Goal: Information Seeking & Learning: Learn about a topic

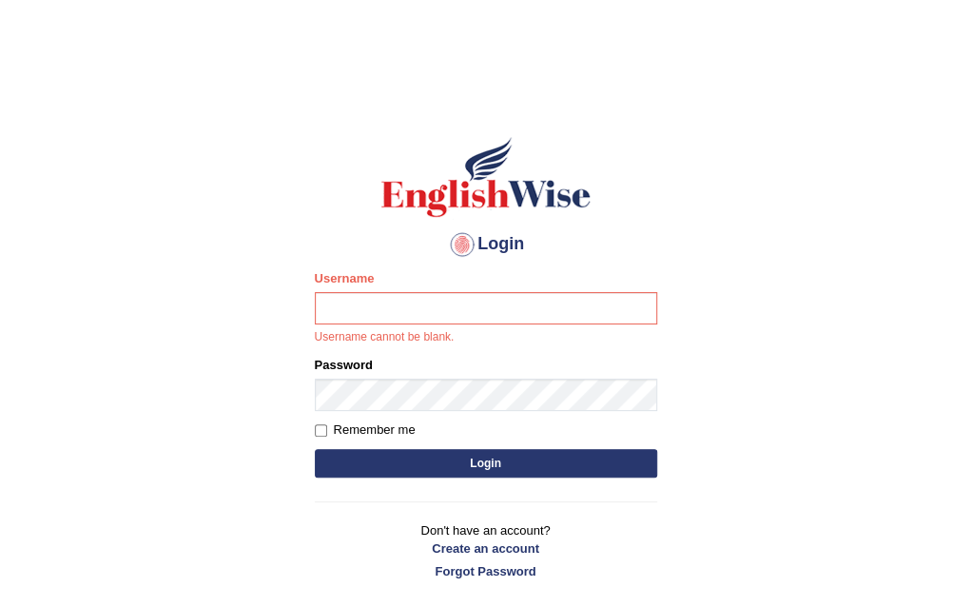
click at [493, 469] on button "Login" at bounding box center [486, 463] width 342 height 29
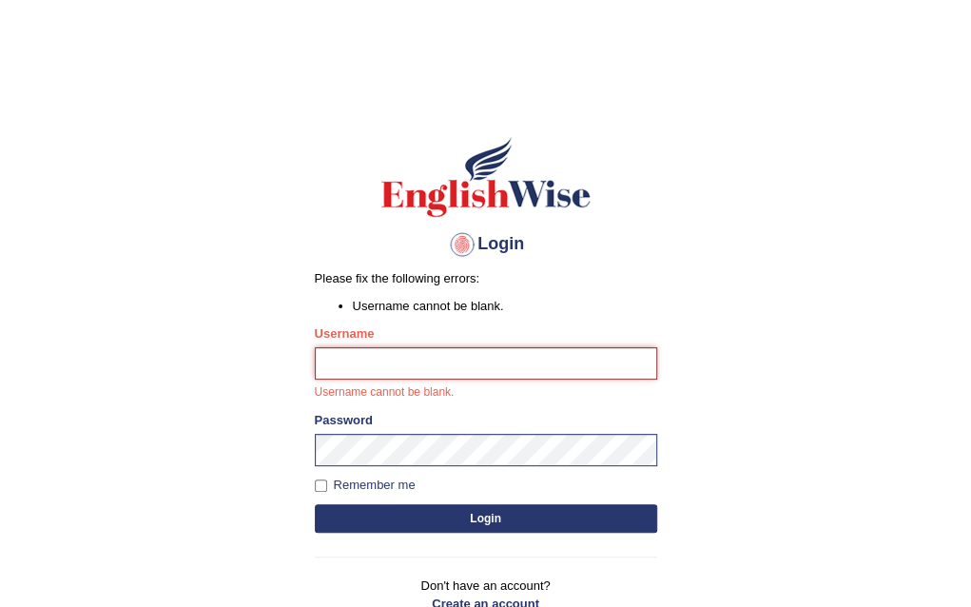
click at [344, 363] on input "Username" at bounding box center [486, 363] width 342 height 32
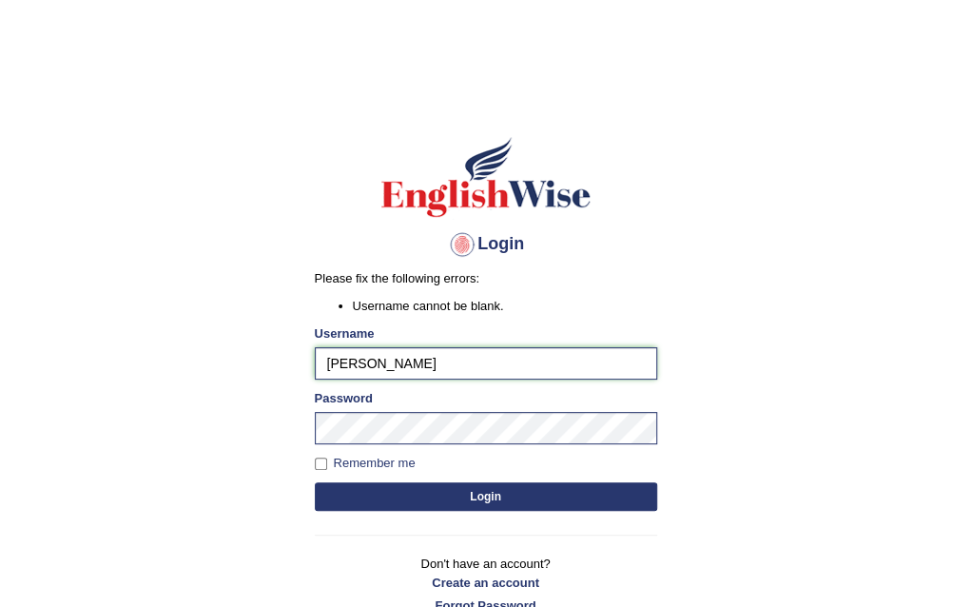
click at [356, 365] on input "Amy" at bounding box center [486, 363] width 342 height 32
type input "Amy1976"
click at [467, 499] on button "Login" at bounding box center [486, 496] width 342 height 29
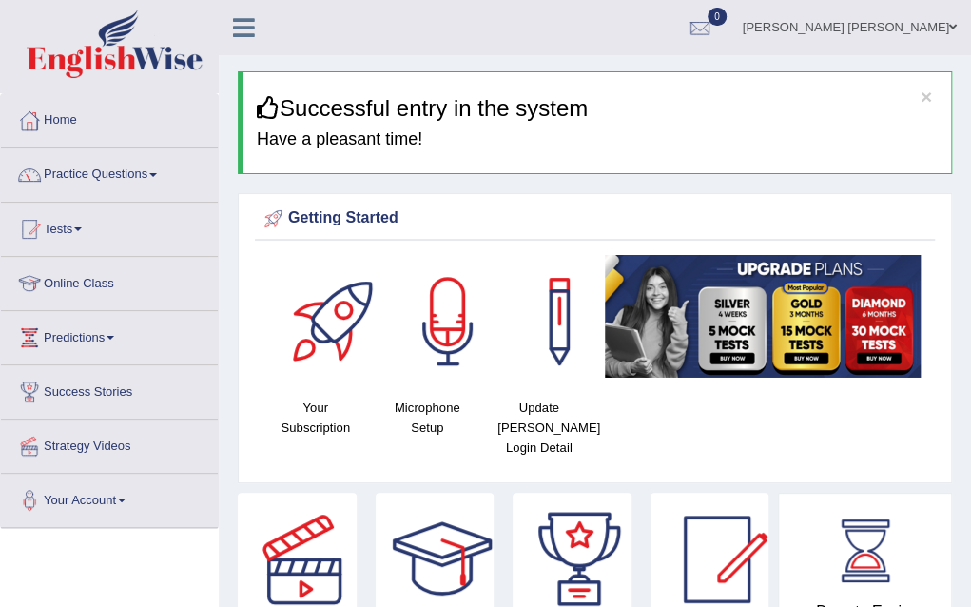
click at [437, 328] on div at bounding box center [447, 321] width 133 height 133
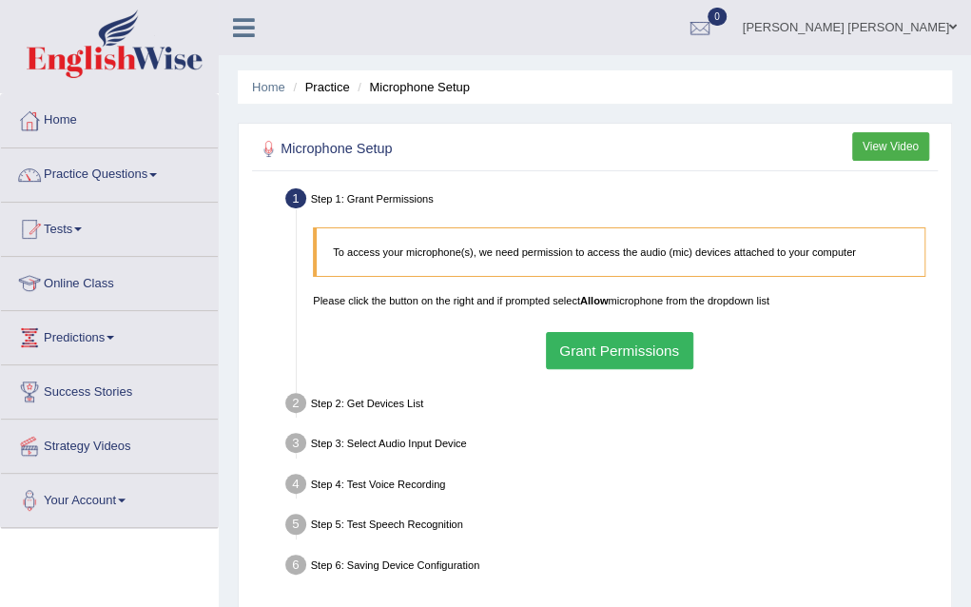
click at [300, 197] on li "Step 1: Grant Permissions To access your microphone(s), we need permission to a…" at bounding box center [611, 281] width 645 height 194
click at [350, 244] on p "To access your microphone(s), we need permission to access the audio (mic) devi…" at bounding box center [620, 251] width 575 height 15
click at [581, 351] on button "Grant Permissions" at bounding box center [619, 350] width 147 height 37
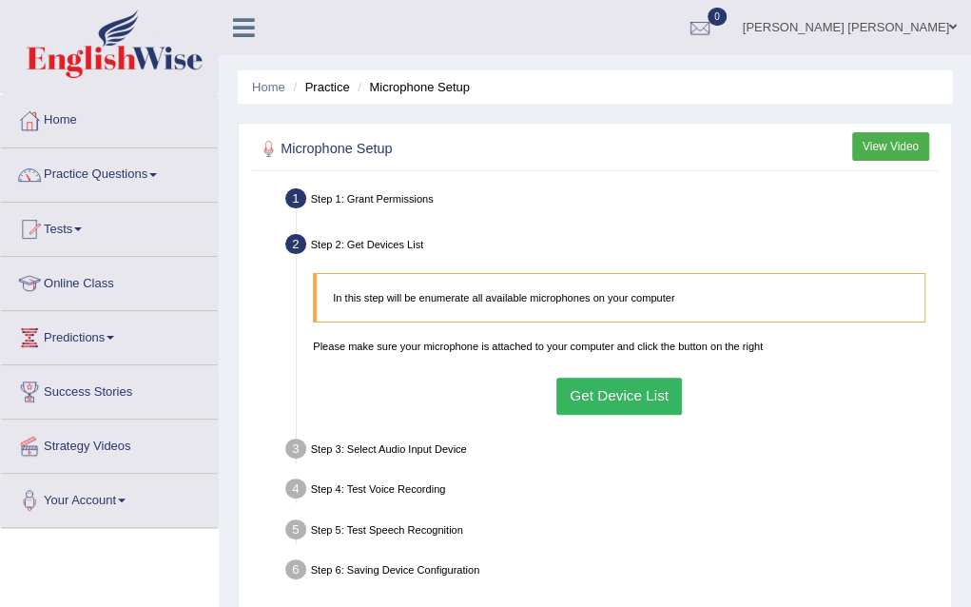
click at [334, 201] on div "Step 1: Grant Permissions" at bounding box center [612, 201] width 666 height 35
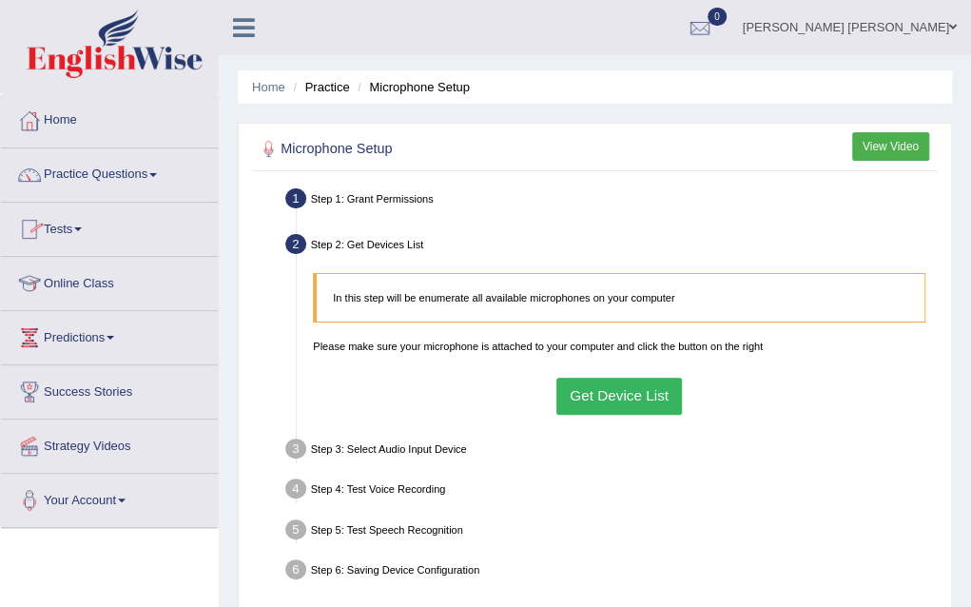
click at [151, 279] on link "Online Class" at bounding box center [109, 281] width 217 height 48
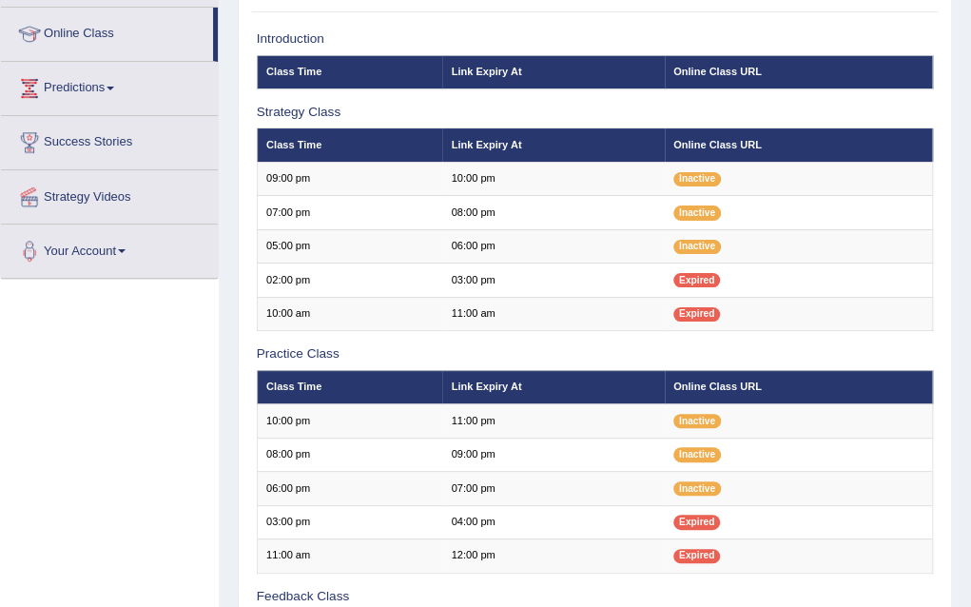
scroll to position [266, 0]
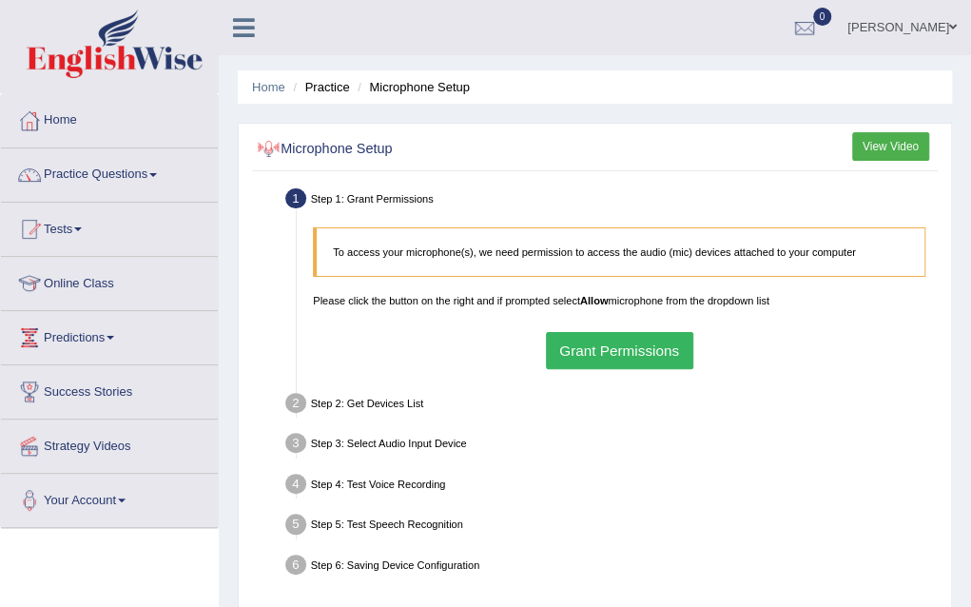
click at [270, 153] on div at bounding box center [269, 149] width 25 height 25
click at [297, 203] on li "Step 1: Grant Permissions To access your microphone(s), we need permission to a…" at bounding box center [611, 281] width 645 height 194
click at [384, 94] on li "Microphone Setup" at bounding box center [411, 87] width 117 height 18
click at [93, 280] on link "Online Class" at bounding box center [109, 281] width 217 height 48
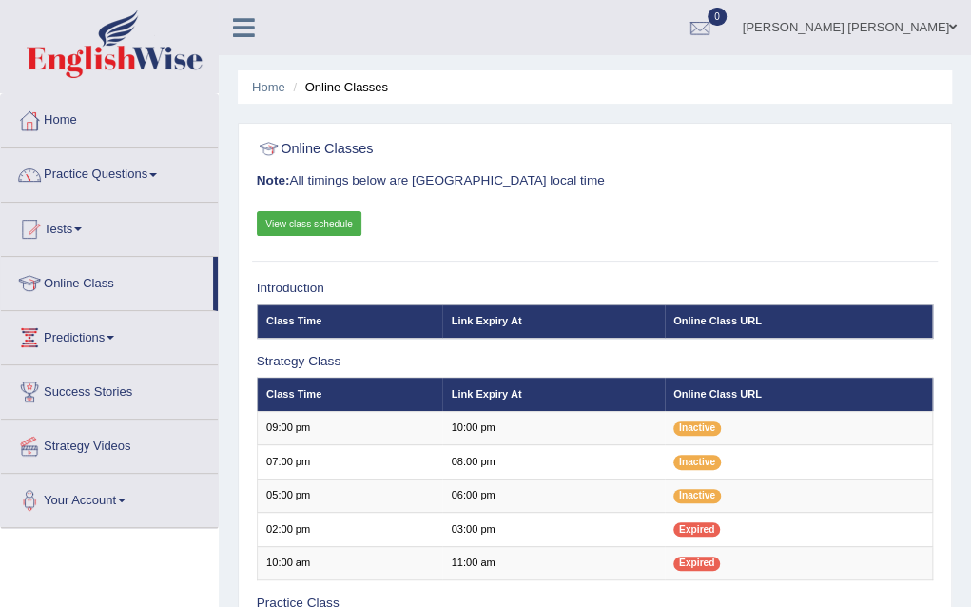
click at [304, 220] on link "View class schedule" at bounding box center [310, 223] width 106 height 25
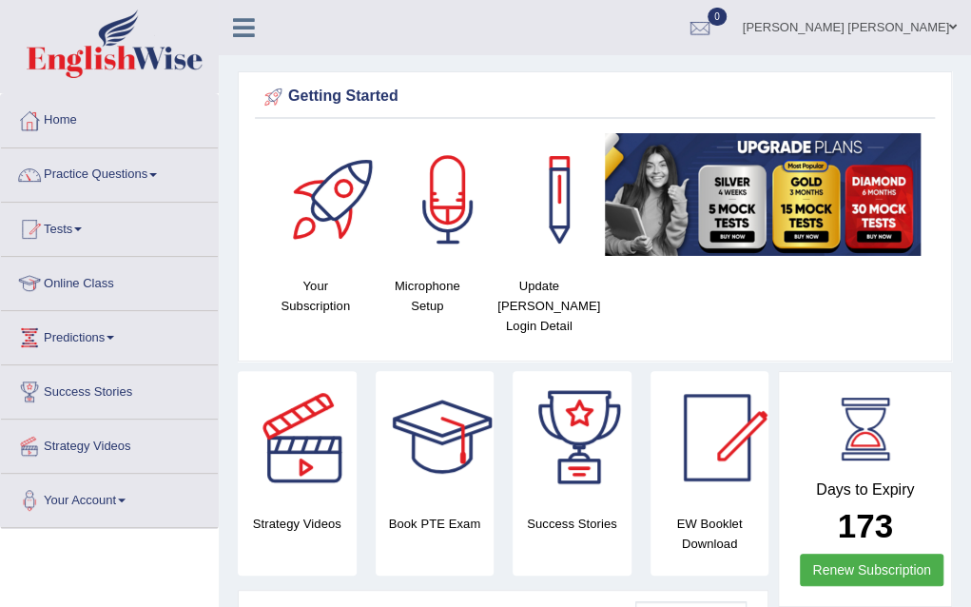
click at [457, 184] on div at bounding box center [447, 199] width 133 height 133
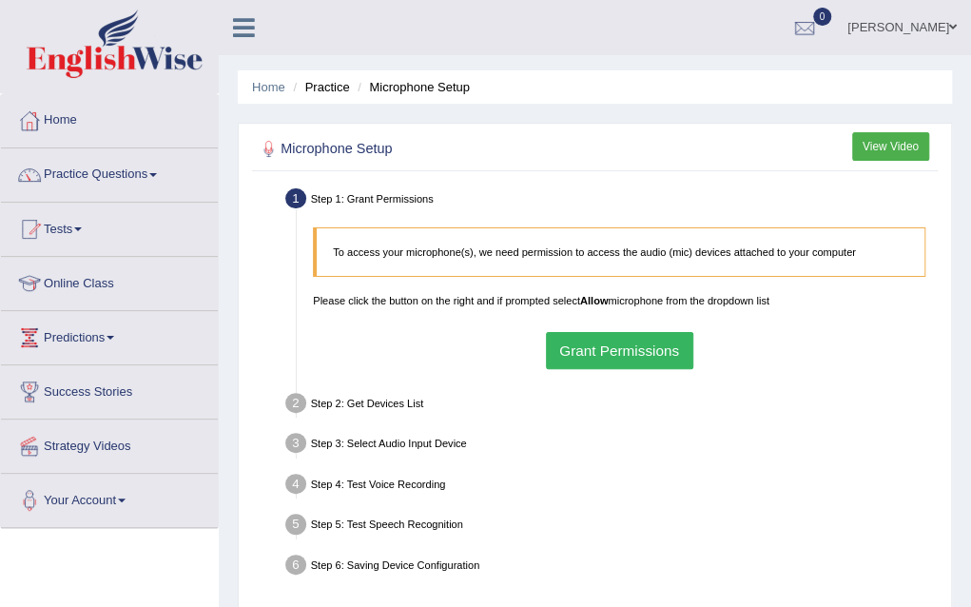
click at [294, 201] on li "Step 1: Grant Permissions To access your microphone(s), we need permission to a…" at bounding box center [611, 281] width 645 height 194
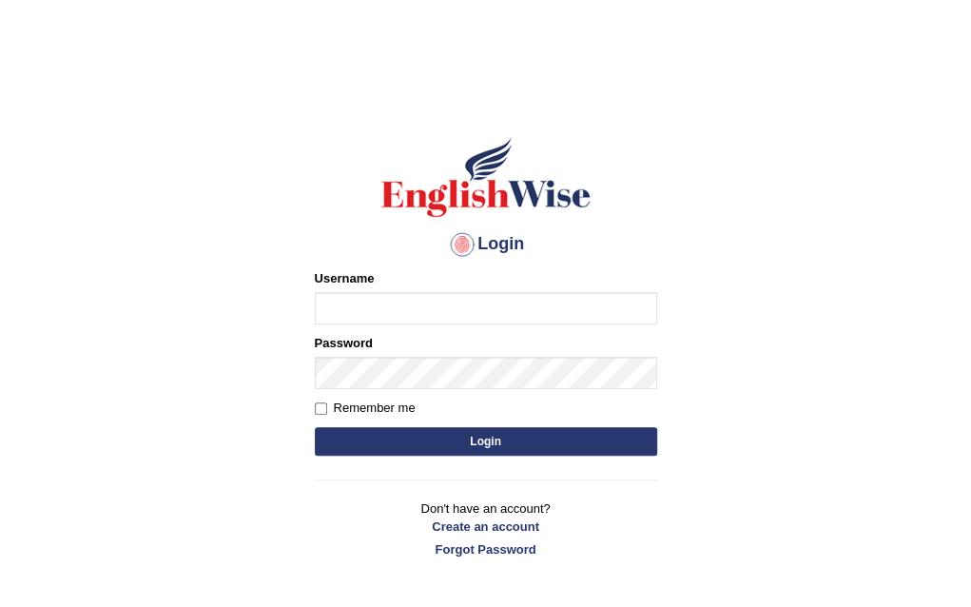
type input "Amy1976"
click at [485, 445] on button "Login" at bounding box center [486, 441] width 342 height 29
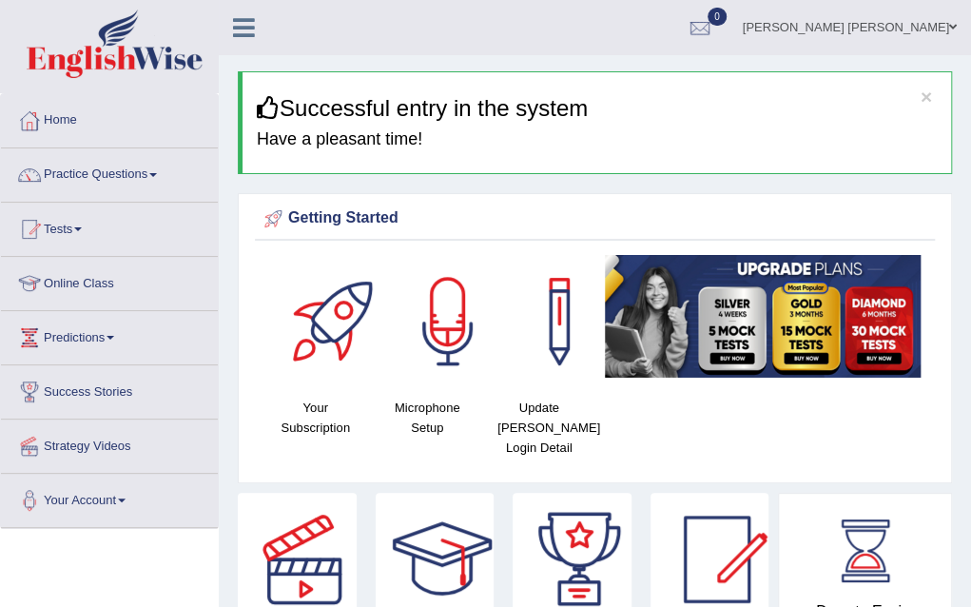
click at [93, 284] on link "Online Class" at bounding box center [109, 281] width 217 height 48
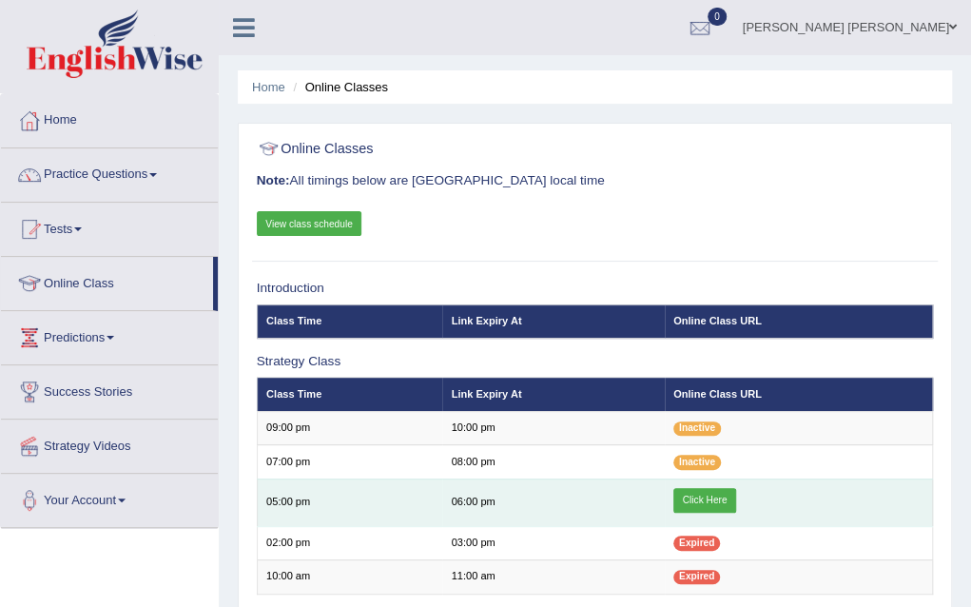
click at [701, 496] on link "Click Here" at bounding box center [704, 500] width 63 height 25
click at [707, 497] on link "Click Here" at bounding box center [704, 500] width 63 height 25
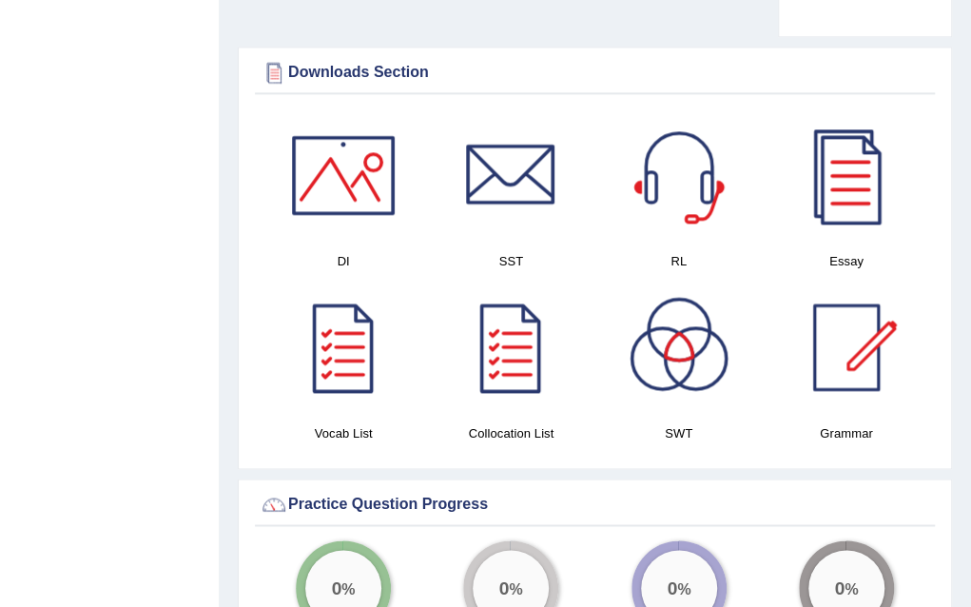
scroll to position [1014, 0]
